Goal: Communication & Community: Participate in discussion

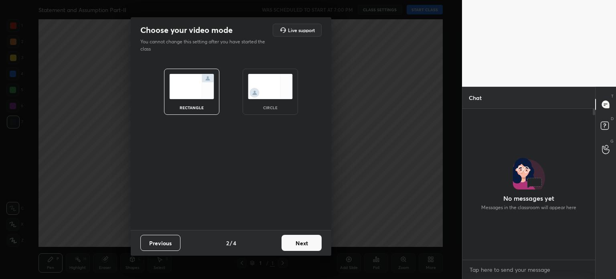
scroll to position [179, 0]
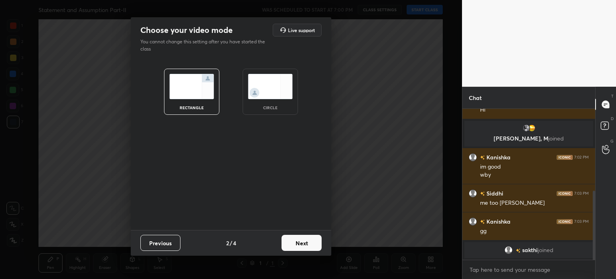
click at [259, 82] on img at bounding box center [270, 86] width 45 height 25
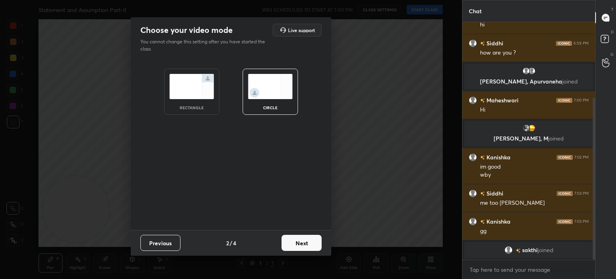
scroll to position [110, 0]
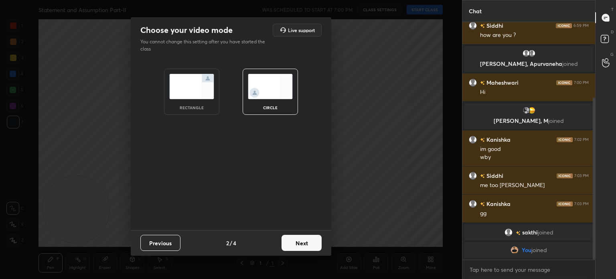
click at [296, 249] on button "Next" at bounding box center [302, 243] width 40 height 16
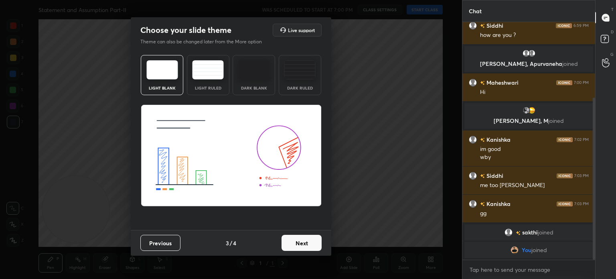
click at [308, 243] on button "Next" at bounding box center [302, 243] width 40 height 16
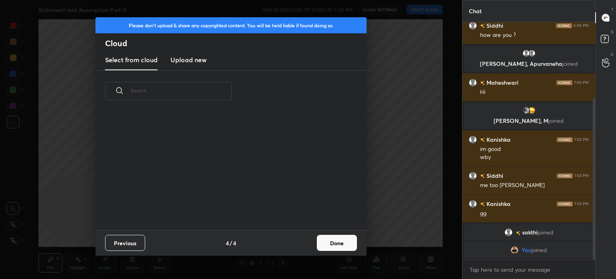
scroll to position [119, 257]
click at [338, 236] on button "Done" at bounding box center [337, 243] width 40 height 16
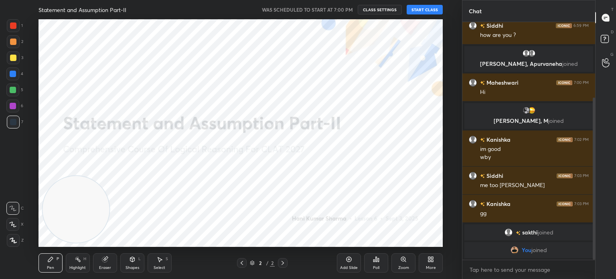
click at [420, 14] on button "START CLASS" at bounding box center [425, 10] width 36 height 10
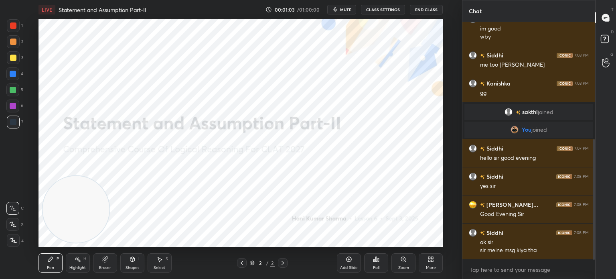
scroll to position [238, 0]
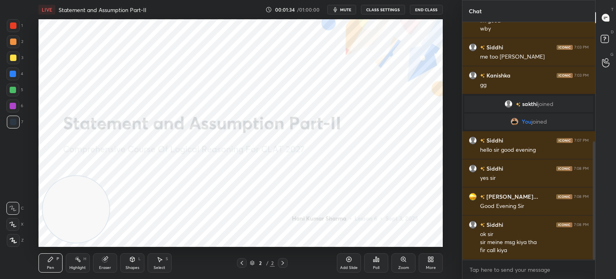
click at [347, 8] on span "mute" at bounding box center [345, 10] width 11 height 6
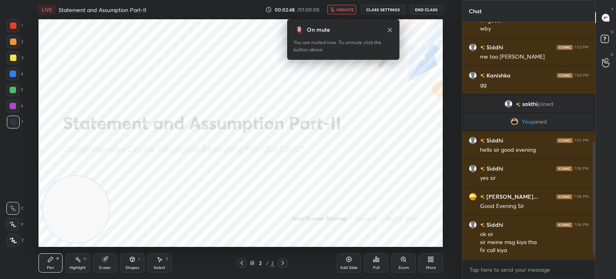
scroll to position [257, 0]
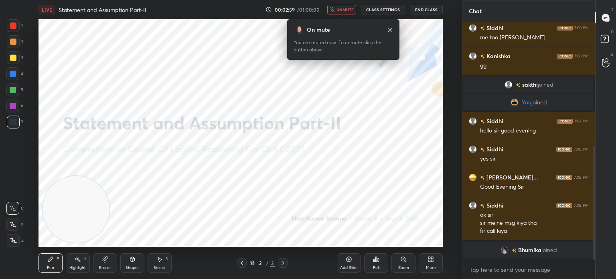
click at [345, 12] on span "unmute" at bounding box center [344, 10] width 17 height 6
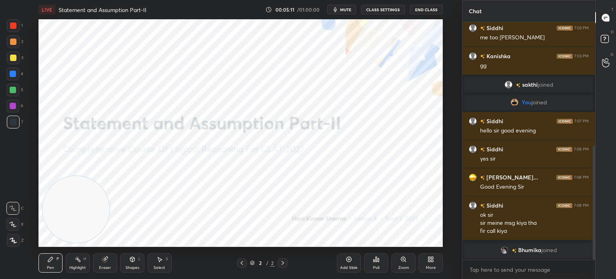
click at [433, 256] on icon at bounding box center [431, 259] width 6 height 6
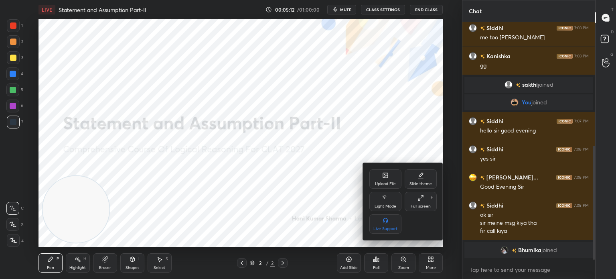
click at [374, 168] on div "Upload File Slide theme Light Mode Full screen F Live Support" at bounding box center [403, 201] width 80 height 77
click at [374, 174] on div "Upload File" at bounding box center [385, 178] width 32 height 19
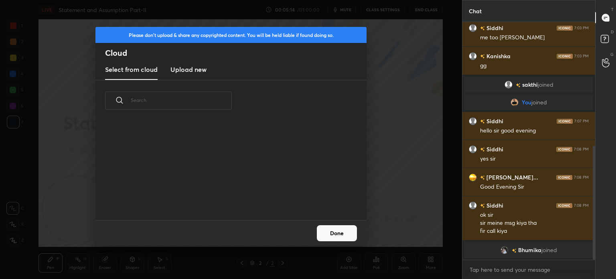
scroll to position [99, 257]
click at [201, 75] on new "Upload new" at bounding box center [188, 70] width 36 height 20
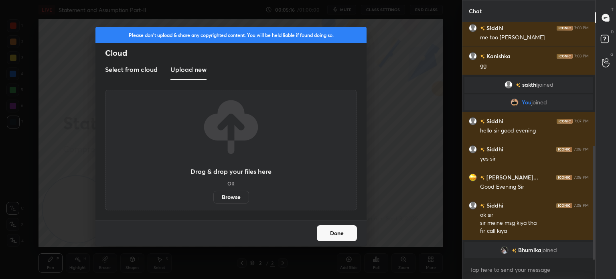
click at [233, 198] on label "Browse" at bounding box center [231, 196] width 36 height 13
click at [213, 198] on input "Browse" at bounding box center [213, 196] width 0 height 13
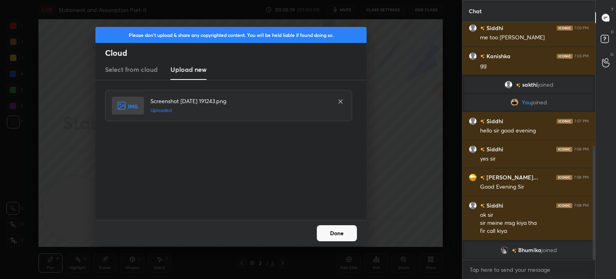
click at [322, 233] on button "Done" at bounding box center [337, 233] width 40 height 16
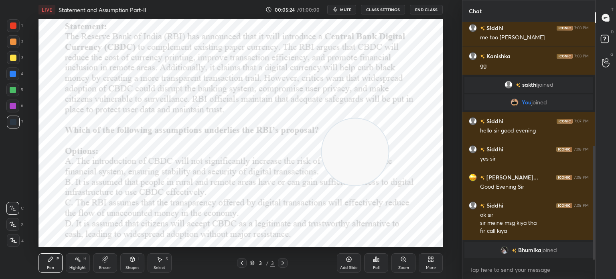
drag, startPoint x: 64, startPoint y: 215, endPoint x: 349, endPoint y: 158, distance: 290.1
click at [349, 158] on video at bounding box center [355, 151] width 67 height 67
drag, startPoint x: 349, startPoint y: 158, endPoint x: 384, endPoint y: 148, distance: 36.6
click at [384, 148] on video at bounding box center [393, 142] width 67 height 67
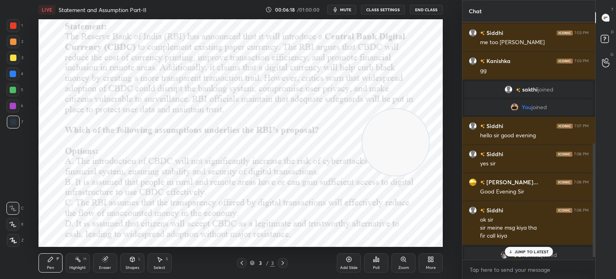
scroll to position [257, 0]
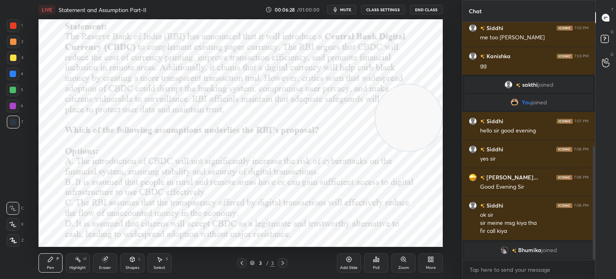
drag, startPoint x: 381, startPoint y: 124, endPoint x: 401, endPoint y: 109, distance: 25.3
click at [401, 109] on video at bounding box center [408, 117] width 67 height 67
click at [344, 10] on span "mute" at bounding box center [345, 10] width 11 height 6
click at [347, 8] on span "unmute" at bounding box center [344, 10] width 17 height 6
click at [344, 12] on span "mute" at bounding box center [345, 10] width 11 height 6
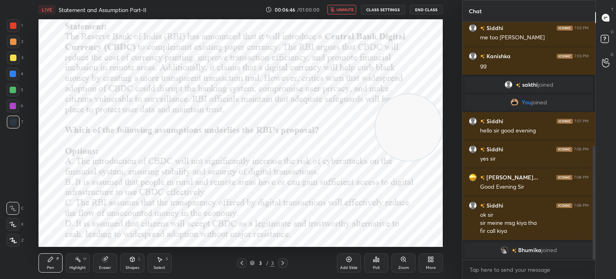
scroll to position [286, 0]
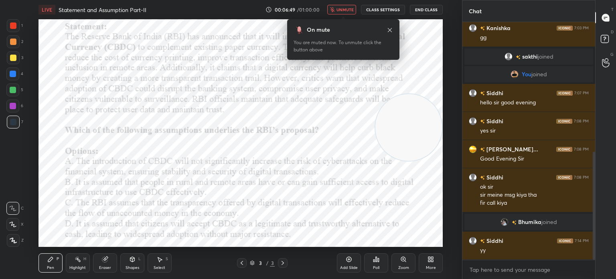
click at [377, 269] on div "Poll" at bounding box center [376, 267] width 6 height 4
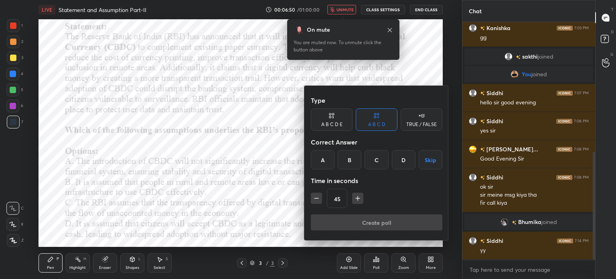
click at [377, 160] on div "C" at bounding box center [377, 159] width 24 height 19
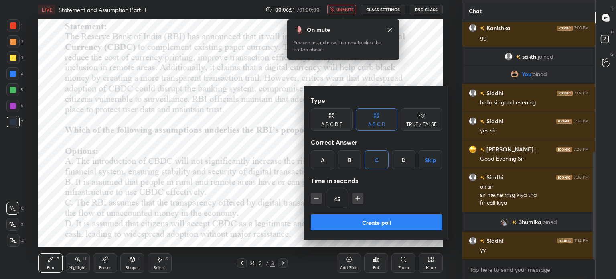
click at [361, 221] on button "Create poll" at bounding box center [377, 222] width 132 height 16
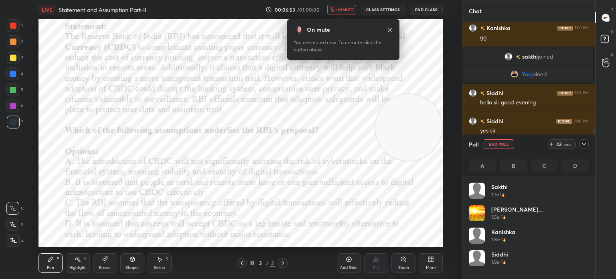
scroll to position [94, 118]
click at [347, 6] on button "unmute" at bounding box center [341, 10] width 29 height 10
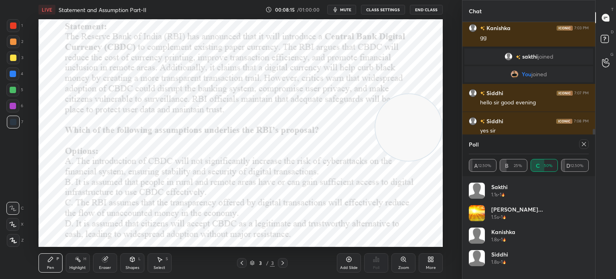
click at [14, 225] on icon at bounding box center [13, 224] width 6 height 5
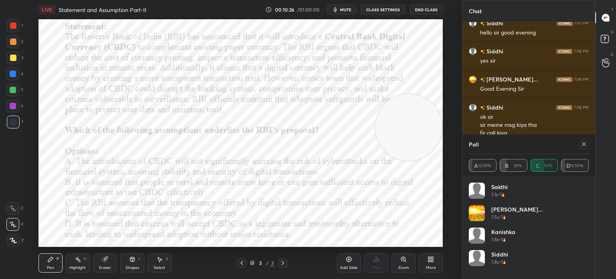
click at [425, 255] on div "More" at bounding box center [431, 262] width 24 height 19
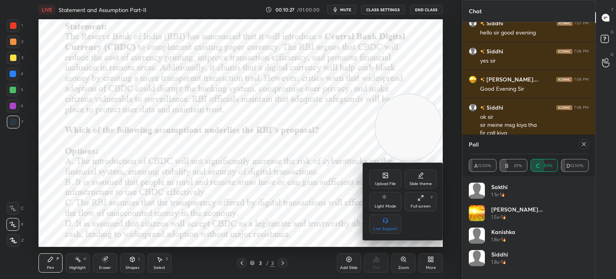
click at [375, 177] on div "Upload File" at bounding box center [385, 178] width 32 height 19
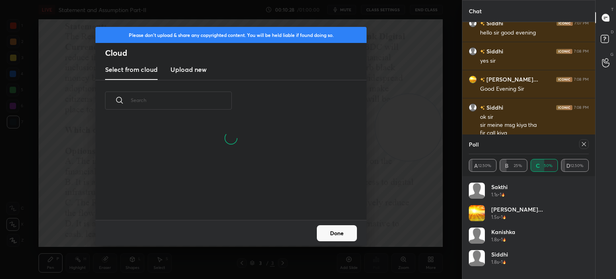
click at [188, 70] on h3 "Upload new" at bounding box center [188, 70] width 36 height 10
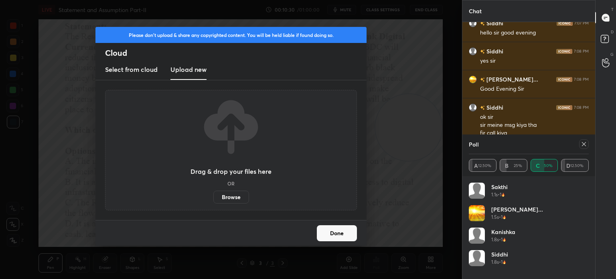
click at [229, 197] on label "Browse" at bounding box center [231, 196] width 36 height 13
click at [213, 197] on input "Browse" at bounding box center [213, 196] width 0 height 13
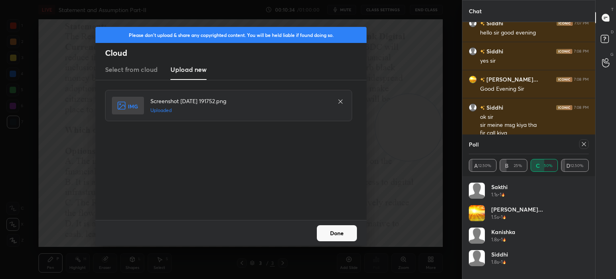
scroll to position [2, 2]
click at [336, 235] on button "Done" at bounding box center [337, 233] width 40 height 16
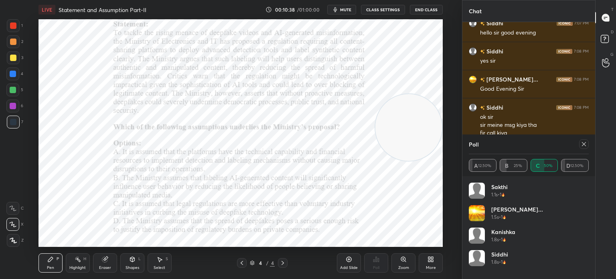
click at [584, 143] on icon at bounding box center [584, 144] width 6 height 6
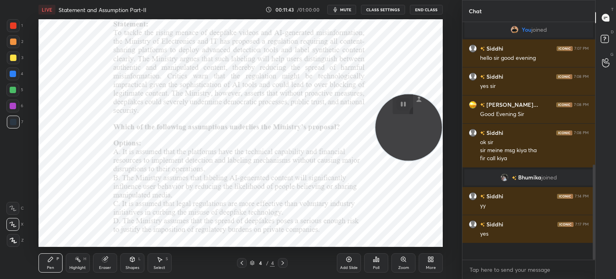
scroll to position [314, 0]
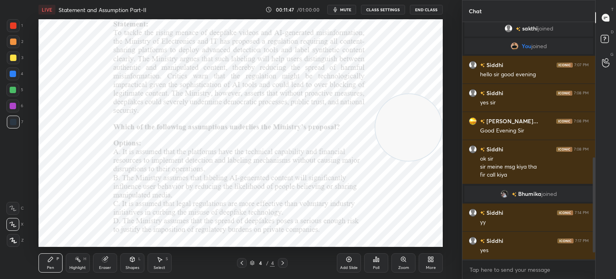
click at [348, 10] on span "mute" at bounding box center [345, 10] width 11 height 6
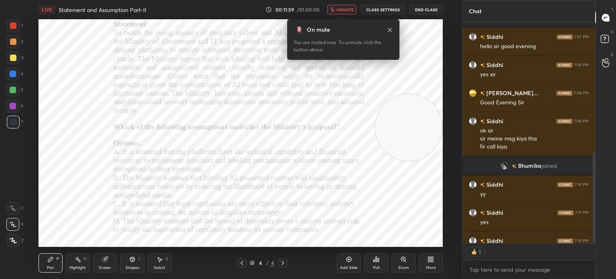
scroll to position [386, 0]
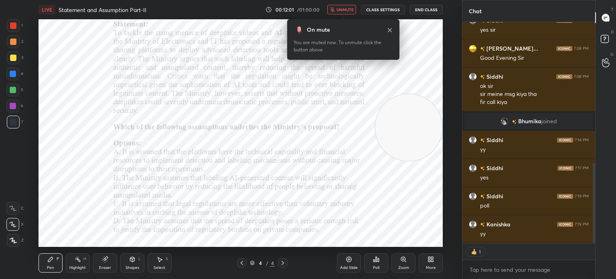
click at [378, 268] on div "Poll" at bounding box center [376, 267] width 6 height 4
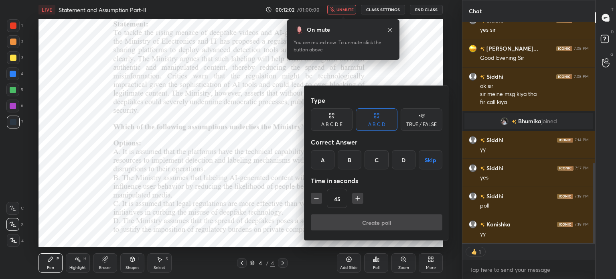
click at [349, 162] on div "B" at bounding box center [350, 159] width 24 height 19
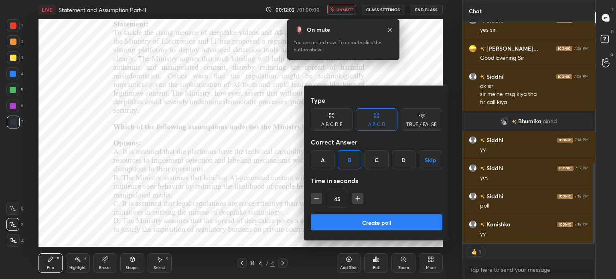
click at [344, 222] on button "Create poll" at bounding box center [377, 222] width 132 height 16
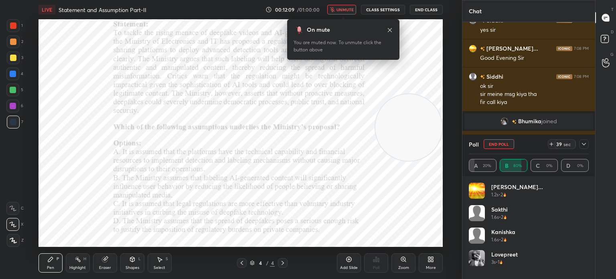
scroll to position [411, 0]
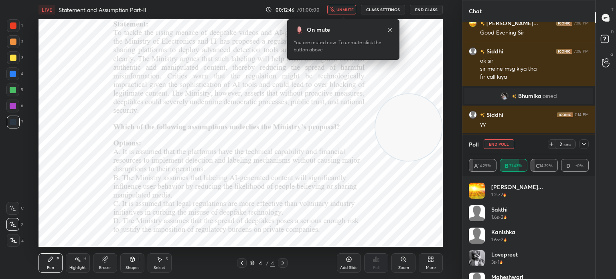
click at [343, 8] on span "unmute" at bounding box center [344, 10] width 17 height 6
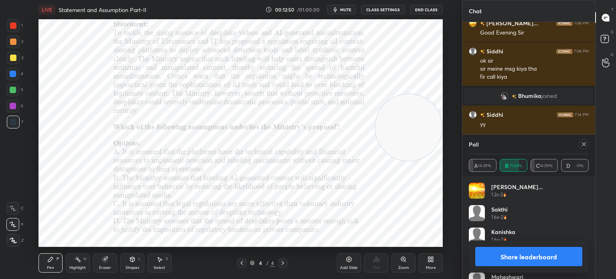
click at [582, 142] on icon at bounding box center [584, 144] width 6 height 6
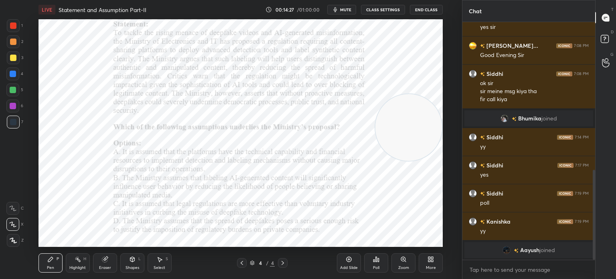
scroll to position [401, 0]
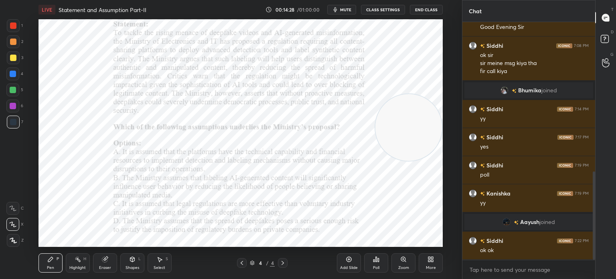
click at [435, 262] on div "More" at bounding box center [431, 262] width 24 height 19
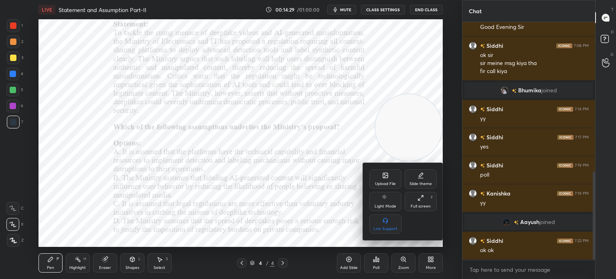
click at [381, 175] on div "Upload File" at bounding box center [385, 178] width 32 height 19
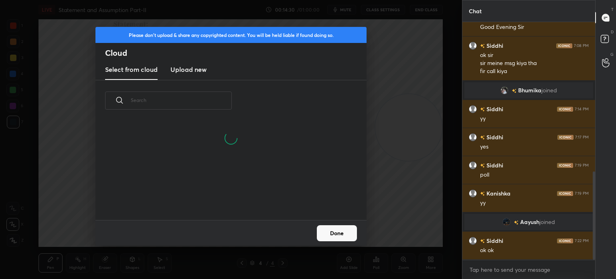
scroll to position [99, 257]
click at [191, 69] on h3 "Upload new" at bounding box center [188, 70] width 36 height 10
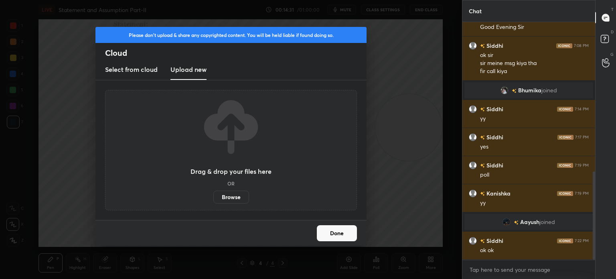
click at [223, 195] on label "Browse" at bounding box center [231, 196] width 36 height 13
click at [213, 195] on input "Browse" at bounding box center [213, 196] width 0 height 13
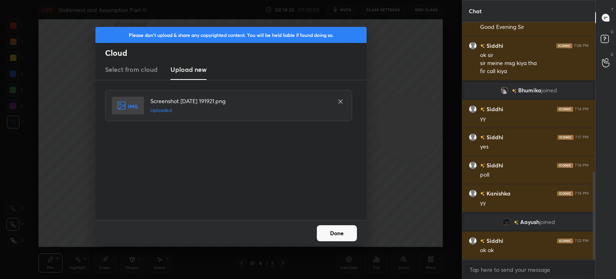
click at [341, 235] on button "Done" at bounding box center [337, 233] width 40 height 16
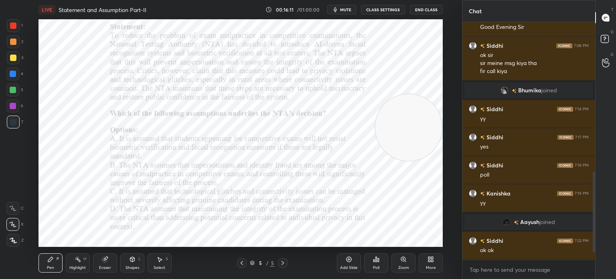
scroll to position [457, 0]
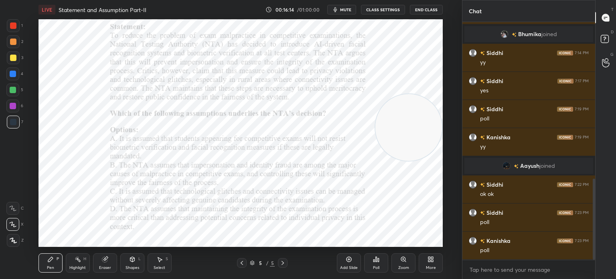
click at [347, 8] on span "mute" at bounding box center [345, 10] width 11 height 6
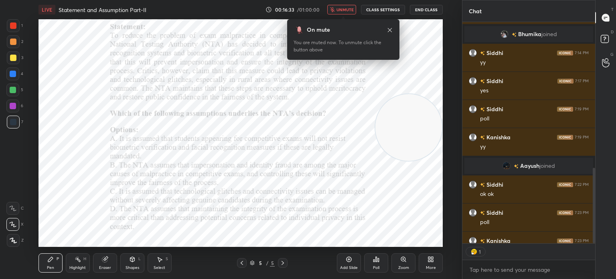
scroll to position [219, 130]
click at [344, 11] on span "unmute" at bounding box center [344, 10] width 17 height 6
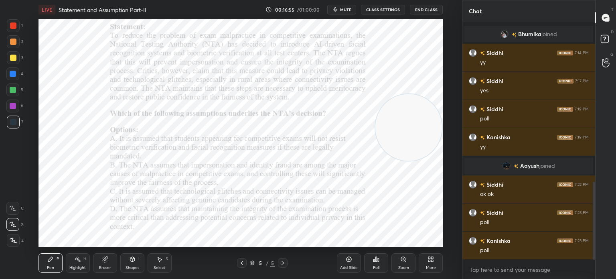
scroll to position [485, 0]
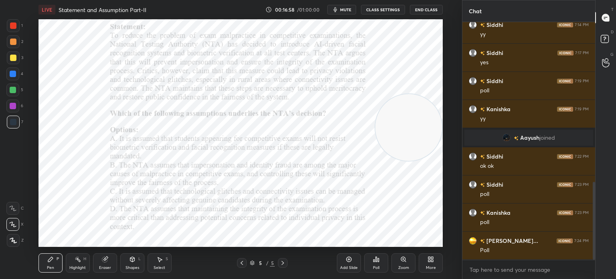
click at [373, 263] on div "Poll" at bounding box center [376, 262] width 24 height 19
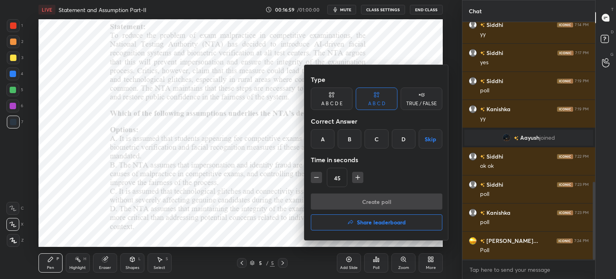
click at [374, 137] on div "C" at bounding box center [377, 138] width 24 height 19
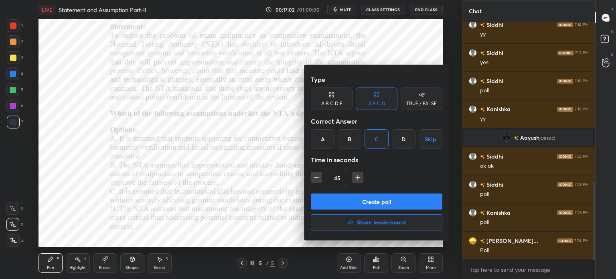
click at [210, 205] on div at bounding box center [308, 139] width 616 height 279
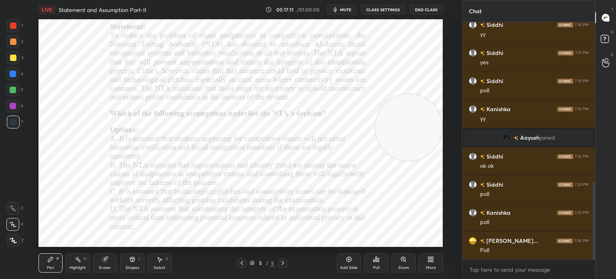
click at [372, 263] on div "Poll" at bounding box center [376, 262] width 24 height 19
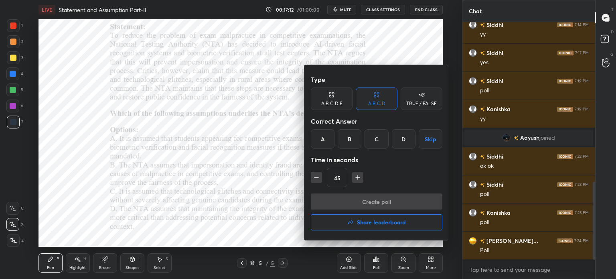
click at [376, 137] on div "C" at bounding box center [377, 138] width 24 height 19
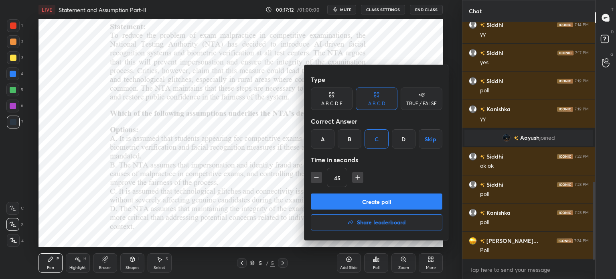
click at [349, 192] on div "Type A B C D E A B C D TRUE / FALSE Correct Answer A B C D Skip Time in seconds…" at bounding box center [377, 132] width 132 height 122
click at [348, 202] on button "Create poll" at bounding box center [377, 201] width 132 height 16
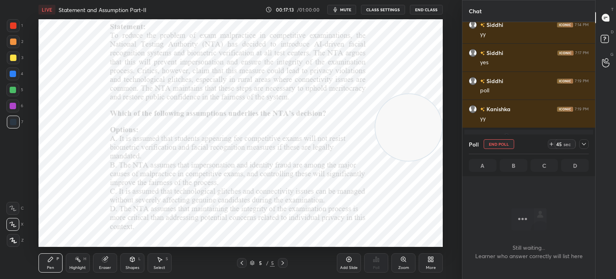
scroll to position [213, 130]
click at [582, 147] on icon at bounding box center [584, 144] width 6 height 6
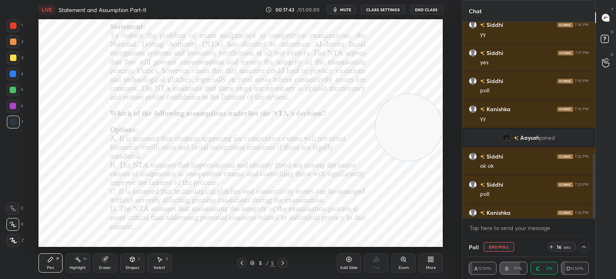
scroll to position [527, 0]
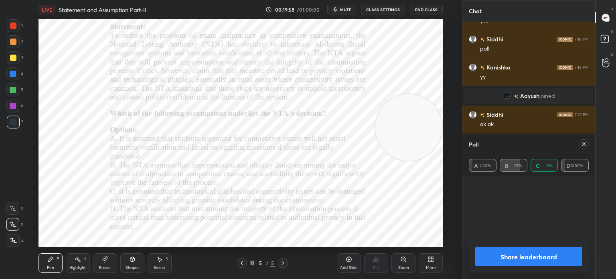
click at [485, 263] on button "Share leaderboard" at bounding box center [528, 256] width 107 height 19
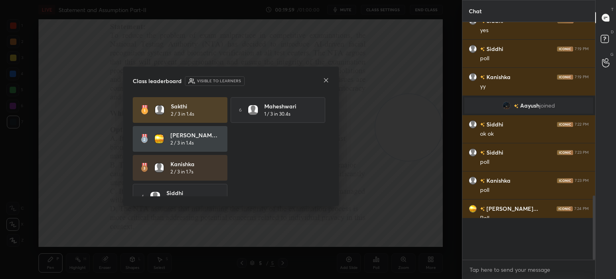
scroll to position [2, 2]
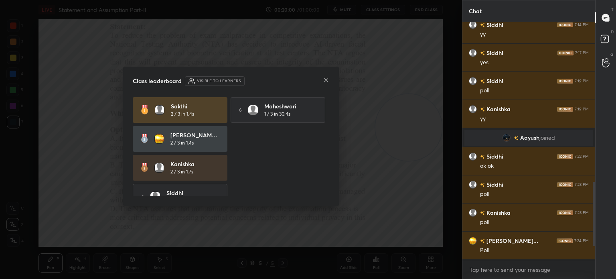
click at [326, 83] on icon at bounding box center [326, 80] width 6 height 6
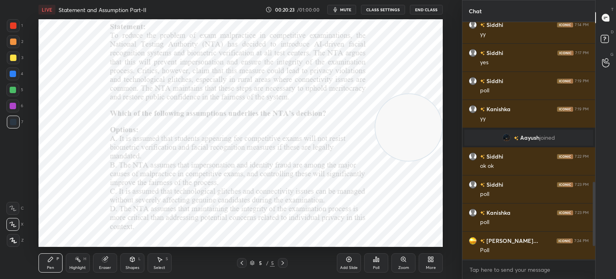
scroll to position [513, 0]
click at [433, 260] on icon at bounding box center [433, 260] width 2 height 2
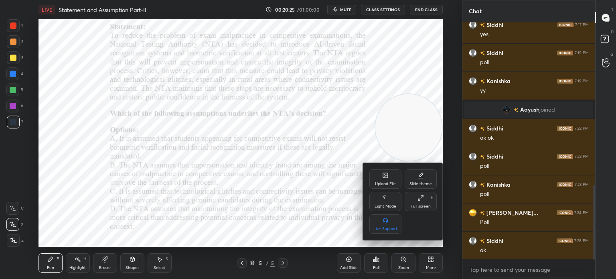
click at [382, 169] on div "Upload File Slide theme Light Mode Full screen F Live Support" at bounding box center [403, 201] width 80 height 77
click at [379, 178] on div "Upload File" at bounding box center [385, 178] width 32 height 19
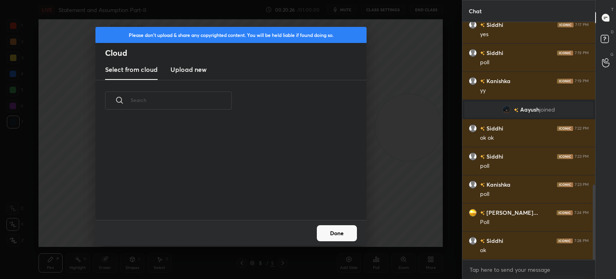
scroll to position [99, 257]
click at [188, 73] on h3 "Upload new" at bounding box center [188, 70] width 36 height 10
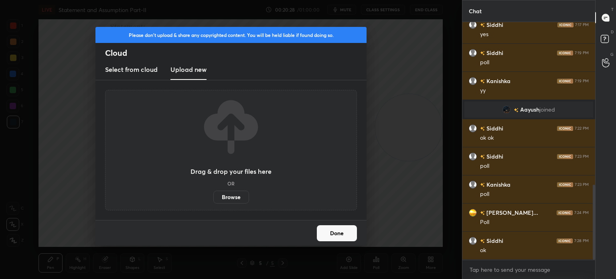
click at [221, 200] on label "Browse" at bounding box center [231, 196] width 36 height 13
click at [213, 200] on input "Browse" at bounding box center [213, 196] width 0 height 13
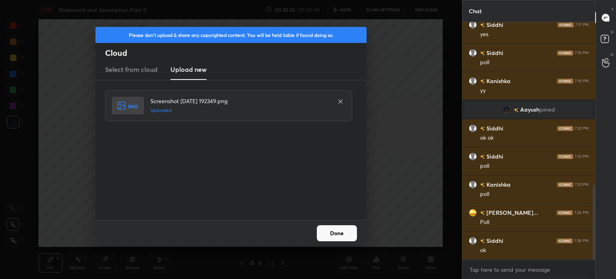
click at [338, 237] on button "Done" at bounding box center [337, 233] width 40 height 16
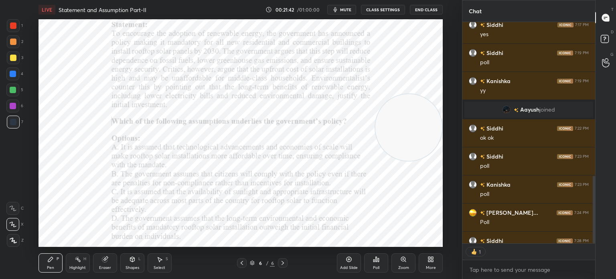
scroll to position [219, 130]
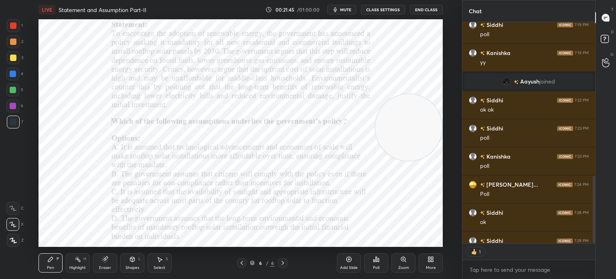
click at [376, 263] on div "Poll" at bounding box center [376, 262] width 24 height 19
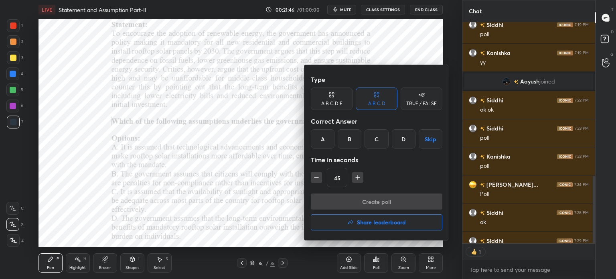
click at [401, 136] on div "D" at bounding box center [404, 138] width 24 height 19
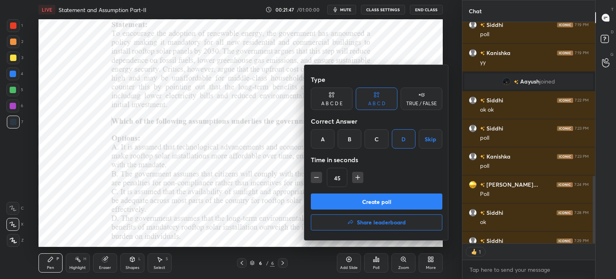
click at [360, 204] on button "Create poll" at bounding box center [377, 201] width 132 height 16
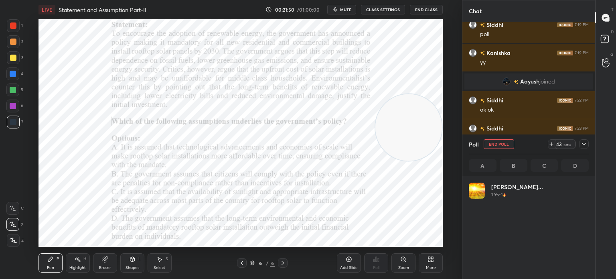
scroll to position [583, 0]
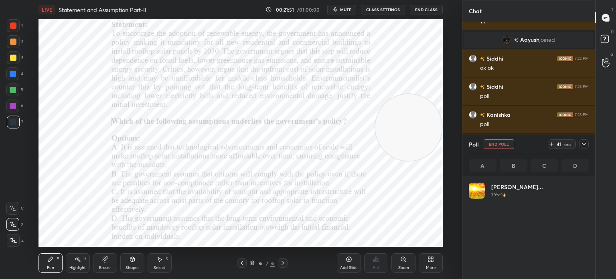
click at [550, 144] on icon at bounding box center [551, 144] width 6 height 6
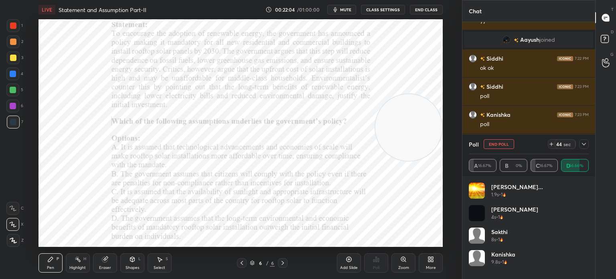
click at [348, 12] on button "mute" at bounding box center [341, 10] width 29 height 10
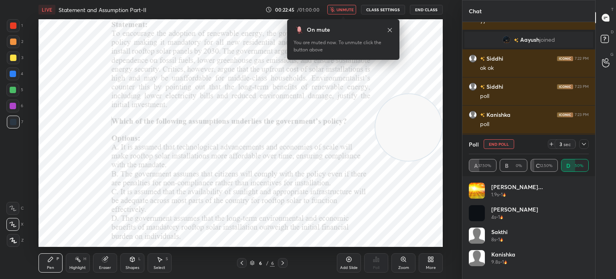
click at [493, 148] on button "End Poll" at bounding box center [499, 144] width 30 height 10
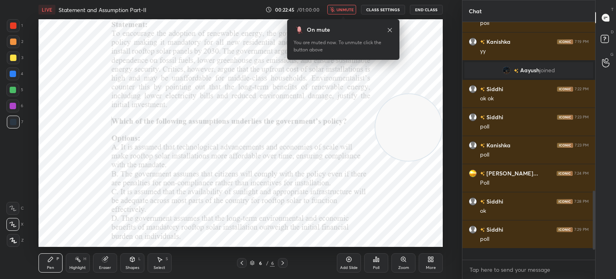
scroll to position [2, 2]
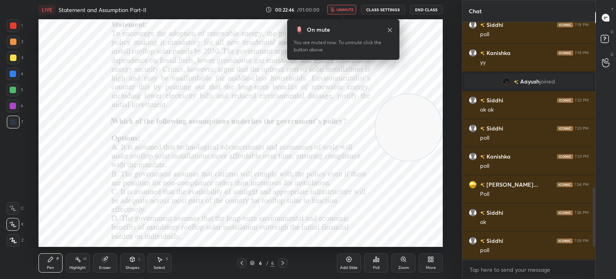
click at [338, 11] on span "unmute" at bounding box center [344, 10] width 17 height 6
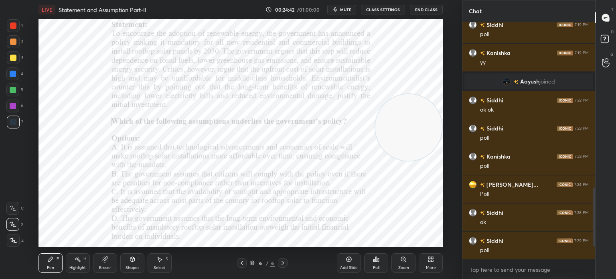
click at [431, 263] on div "More" at bounding box center [431, 262] width 24 height 19
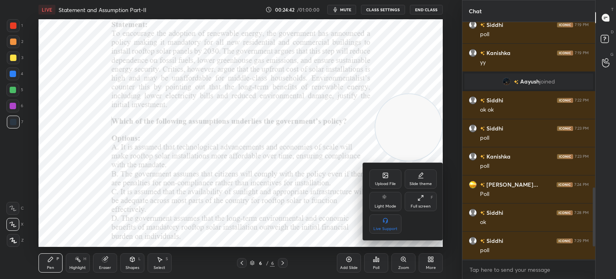
click at [385, 180] on div "Upload File" at bounding box center [385, 178] width 32 height 19
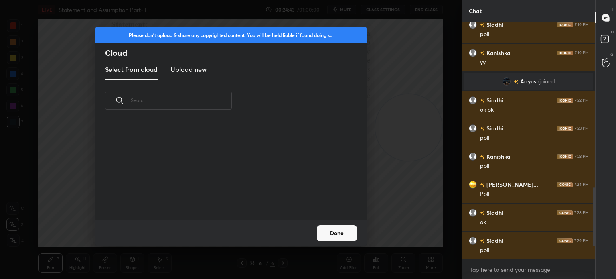
click at [196, 72] on h3 "Upload new" at bounding box center [188, 70] width 36 height 10
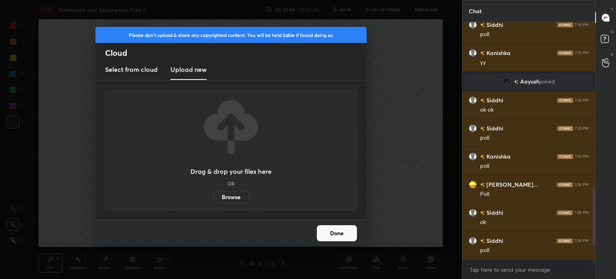
click at [224, 196] on label "Browse" at bounding box center [231, 196] width 36 height 13
click at [213, 196] on input "Browse" at bounding box center [213, 196] width 0 height 13
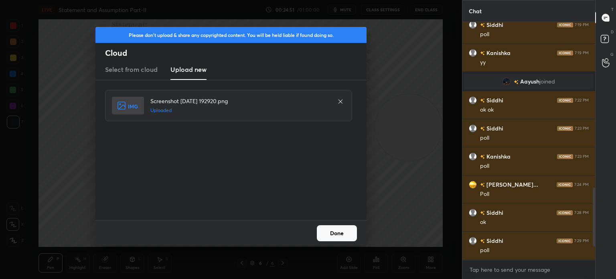
click at [334, 229] on button "Done" at bounding box center [337, 233] width 40 height 16
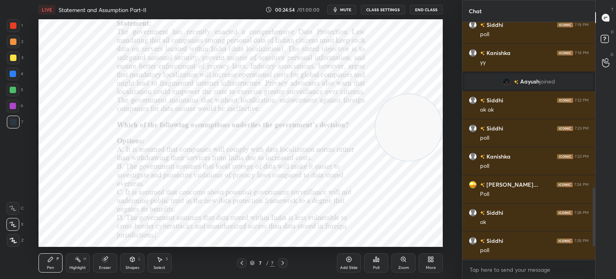
click at [350, 11] on span "mute" at bounding box center [345, 10] width 11 height 6
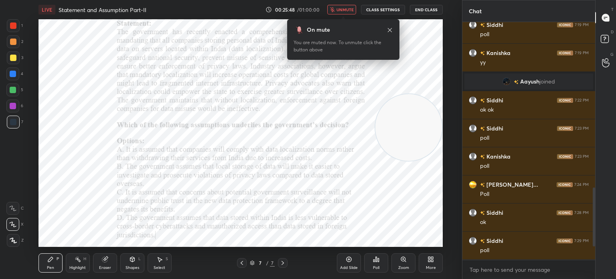
click at [342, 10] on span "unmute" at bounding box center [344, 10] width 17 height 6
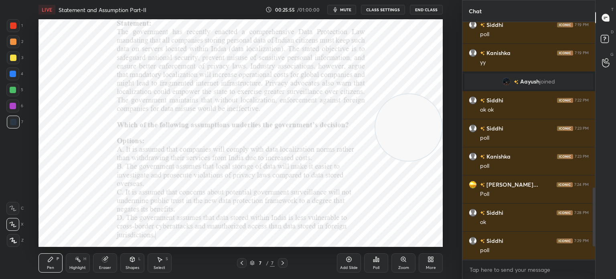
click at [350, 10] on span "mute" at bounding box center [345, 10] width 11 height 6
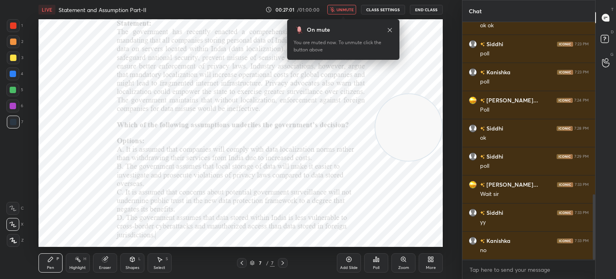
scroll to position [654, 0]
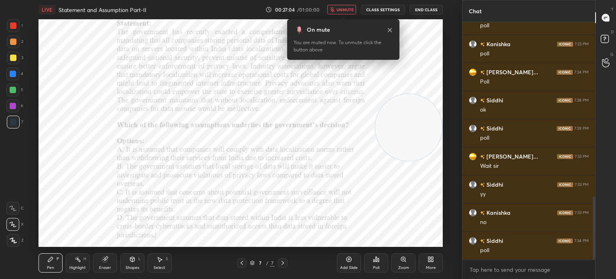
click at [374, 266] on div "Poll" at bounding box center [376, 267] width 6 height 4
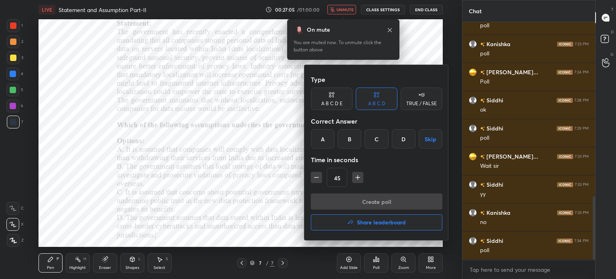
click at [375, 139] on div "C" at bounding box center [377, 138] width 24 height 19
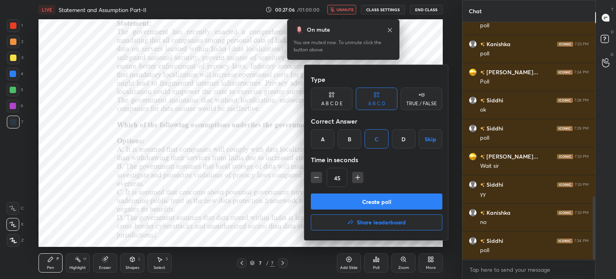
click at [352, 200] on button "Create poll" at bounding box center [377, 201] width 132 height 16
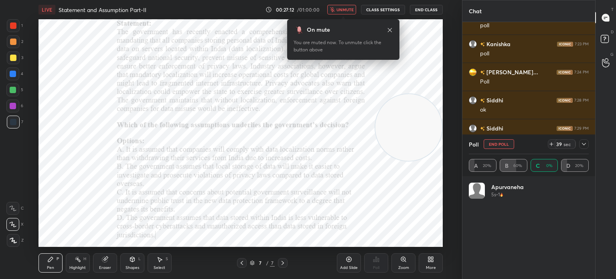
scroll to position [94, 118]
click at [343, 7] on span "unmute" at bounding box center [344, 10] width 17 height 6
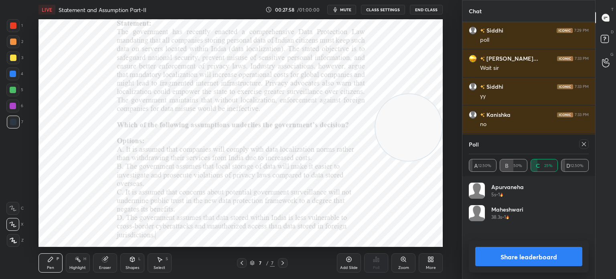
scroll to position [760, 0]
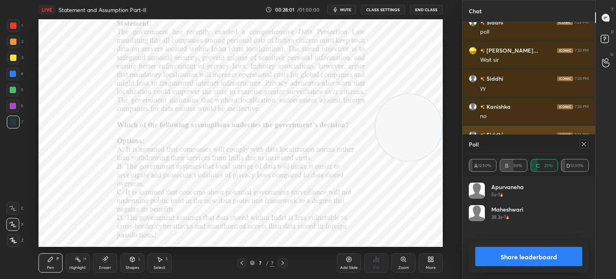
click at [583, 147] on icon at bounding box center [584, 144] width 6 height 6
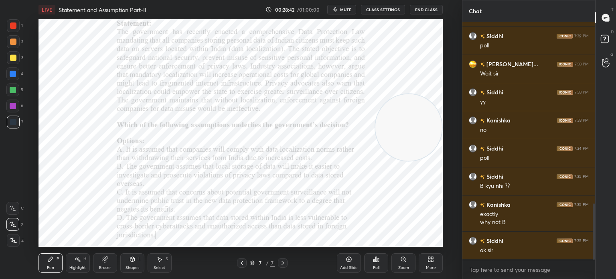
scroll to position [765, 0]
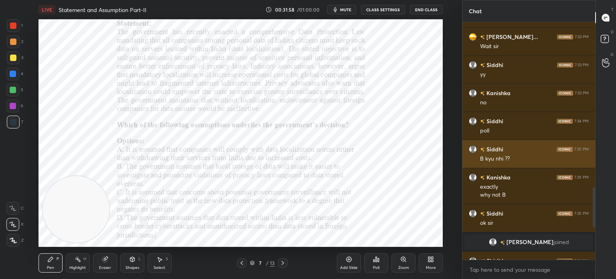
scroll to position [695, 0]
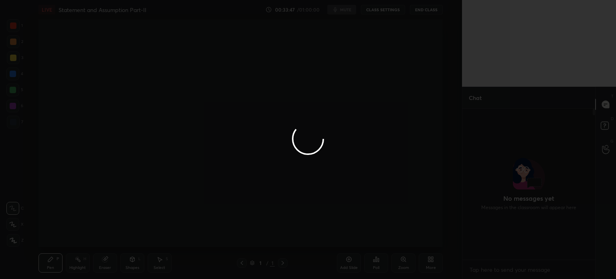
scroll to position [734, 0]
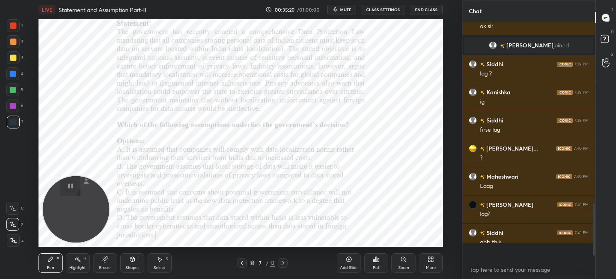
scroll to position [235, 130]
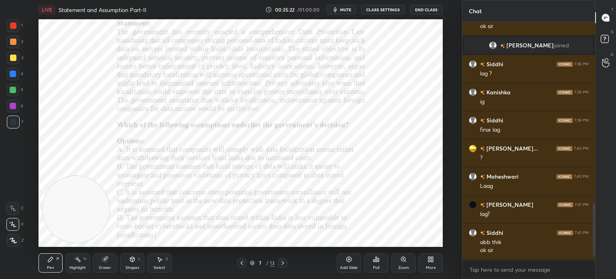
click at [427, 260] on div "More" at bounding box center [431, 262] width 24 height 19
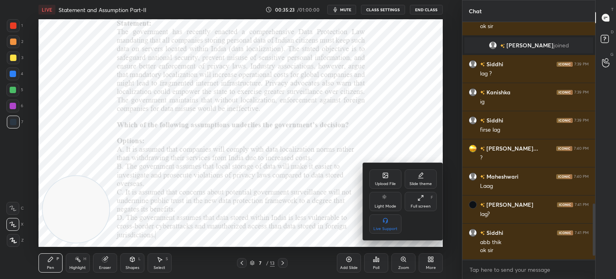
click at [380, 182] on div "Upload File" at bounding box center [385, 184] width 21 height 4
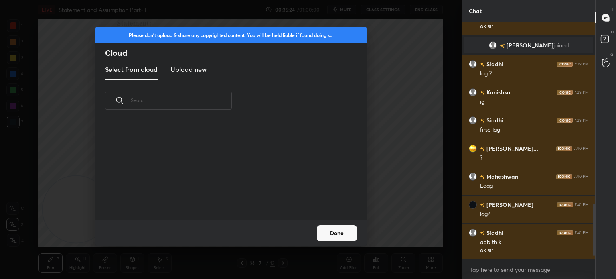
scroll to position [99, 257]
click at [178, 73] on h3 "Upload new" at bounding box center [188, 70] width 36 height 10
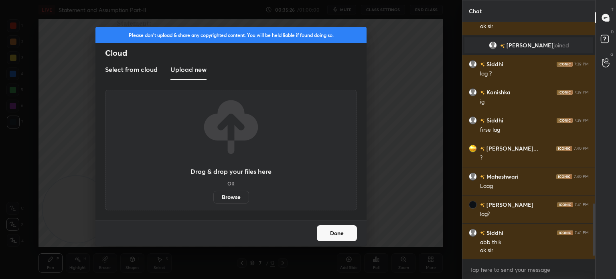
click at [224, 199] on label "Browse" at bounding box center [231, 196] width 36 height 13
click at [213, 199] on input "Browse" at bounding box center [213, 196] width 0 height 13
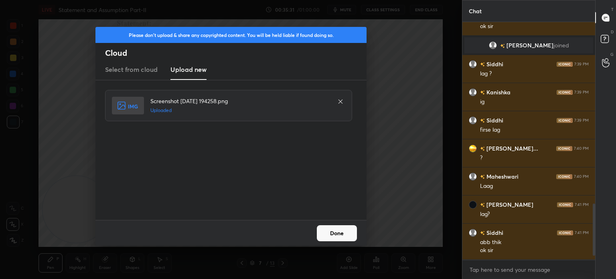
click at [341, 235] on button "Done" at bounding box center [337, 233] width 40 height 16
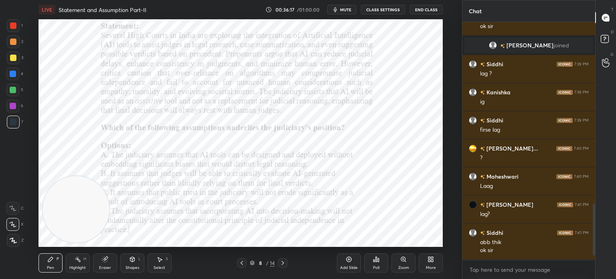
click at [350, 8] on span "mute" at bounding box center [345, 10] width 11 height 6
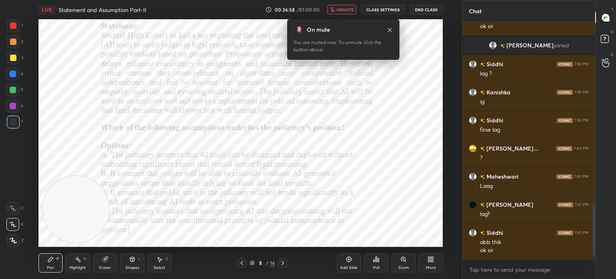
scroll to position [796, 0]
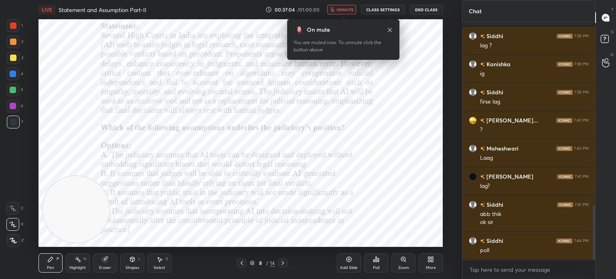
click at [375, 269] on div "Poll" at bounding box center [376, 267] width 6 height 4
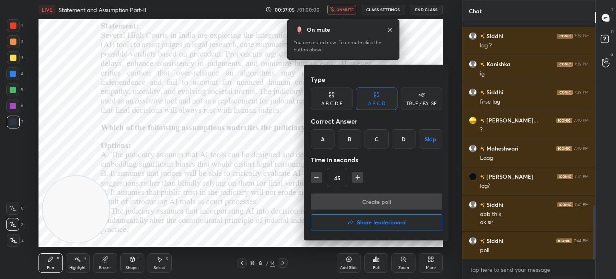
click at [351, 138] on div "B" at bounding box center [350, 138] width 24 height 19
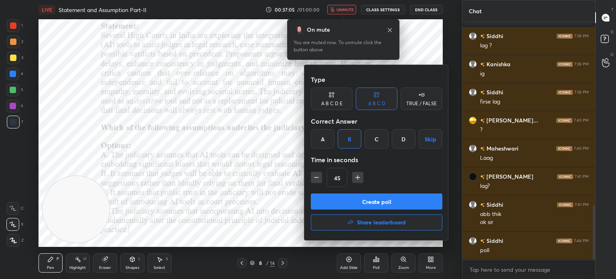
click at [347, 199] on button "Create poll" at bounding box center [377, 201] width 132 height 16
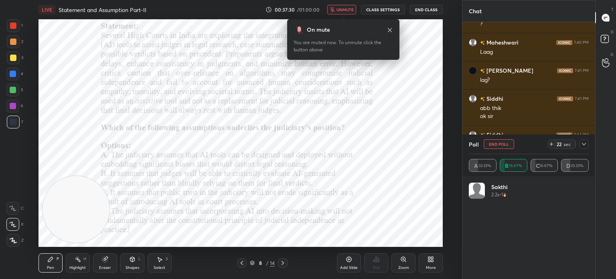
scroll to position [2, 2]
click at [340, 14] on button "unmute" at bounding box center [341, 10] width 29 height 10
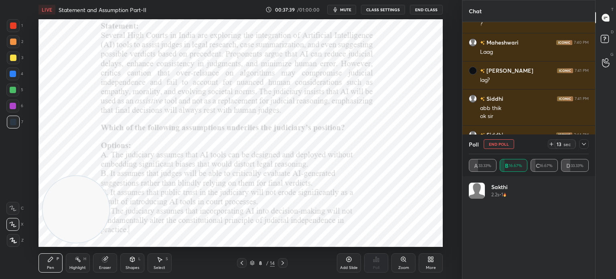
click at [584, 144] on icon at bounding box center [584, 144] width 4 height 2
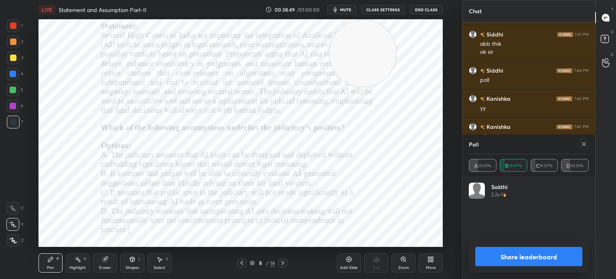
scroll to position [994, 0]
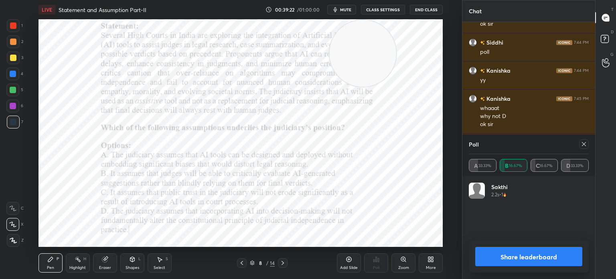
click at [584, 144] on icon at bounding box center [584, 144] width 4 height 4
type textarea "x"
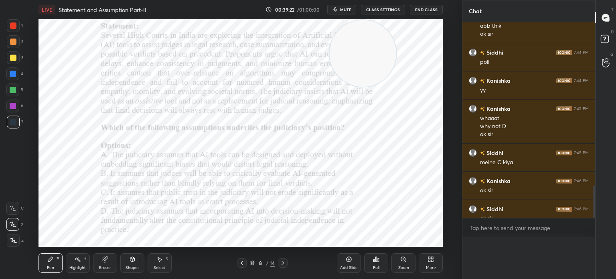
scroll to position [241, 130]
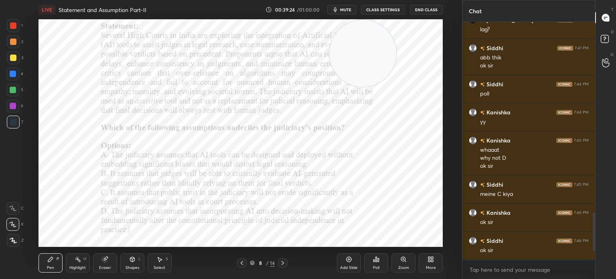
click at [430, 263] on div "More" at bounding box center [431, 262] width 24 height 19
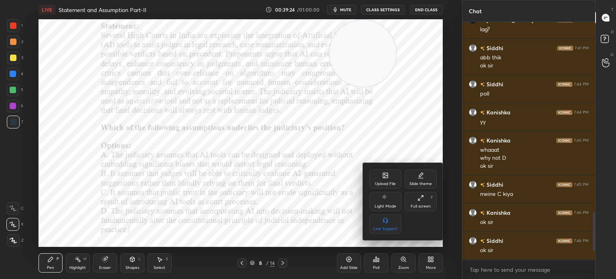
click at [376, 177] on div "Upload File" at bounding box center [385, 178] width 32 height 19
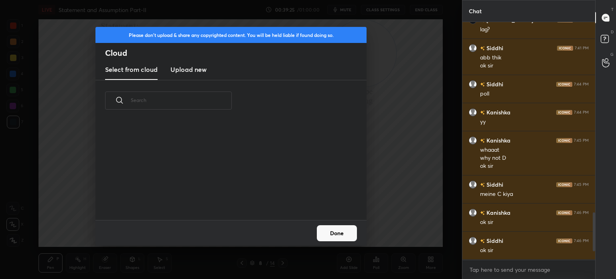
scroll to position [99, 257]
click at [186, 70] on h3 "Upload new" at bounding box center [188, 70] width 36 height 10
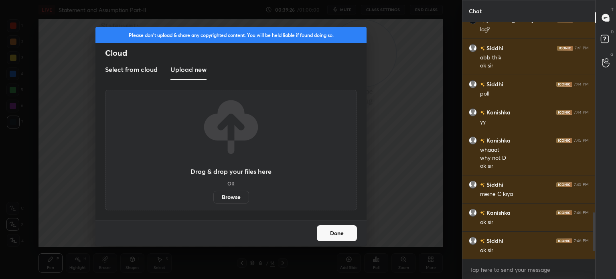
click at [227, 197] on label "Browse" at bounding box center [231, 196] width 36 height 13
click at [213, 197] on input "Browse" at bounding box center [213, 196] width 0 height 13
click at [325, 229] on button "Done" at bounding box center [337, 233] width 40 height 16
